Goal: Task Accomplishment & Management: Complete application form

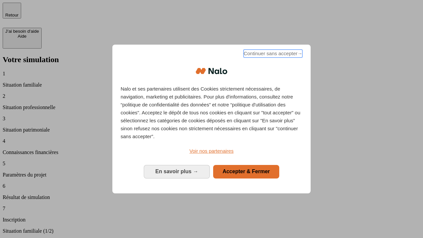
click at [272, 55] on span "Continuer sans accepter →" at bounding box center [273, 54] width 59 height 8
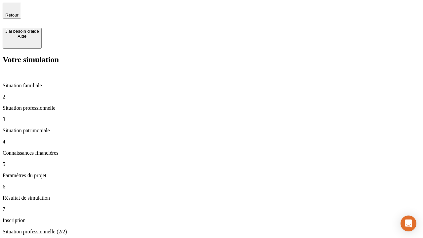
type input "30 000"
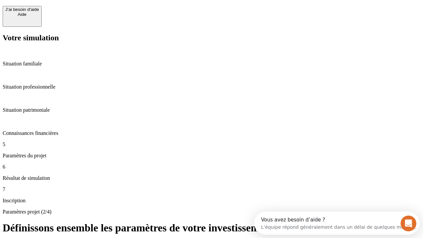
scroll to position [13, 0]
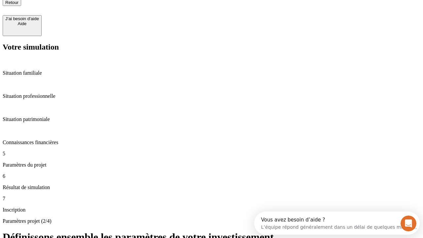
type input "25"
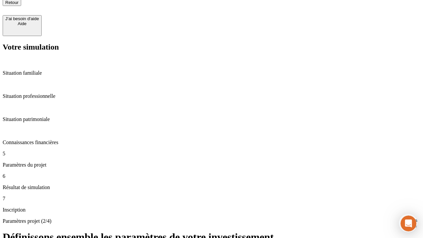
type input "1 000"
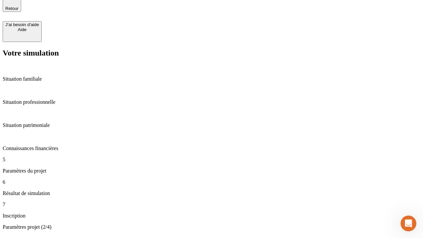
type input "640"
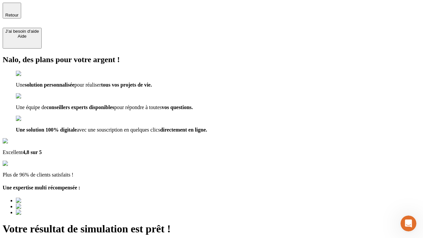
type input "[EMAIL_ADDRESS][PERSON_NAME][DOMAIN_NAME]"
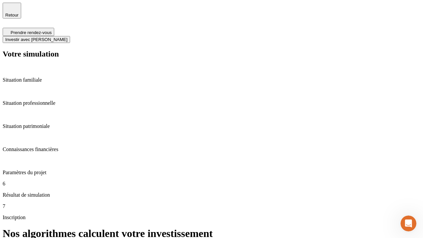
scroll to position [3, 0]
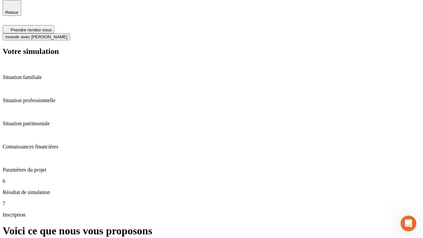
click at [67, 34] on span "Investir avec [PERSON_NAME]" at bounding box center [36, 36] width 62 height 5
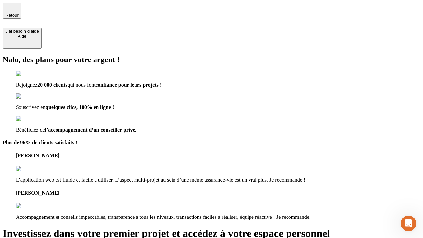
type input "[PERSON_NAME][EMAIL_ADDRESS][DOMAIN_NAME]"
